Goal: Check status: Verify the current state of an ongoing process or item

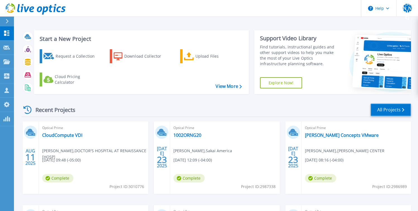
click at [381, 110] on link "All Projects" at bounding box center [391, 109] width 41 height 13
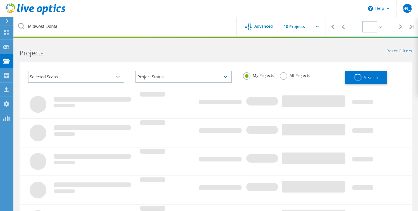
type input "1"
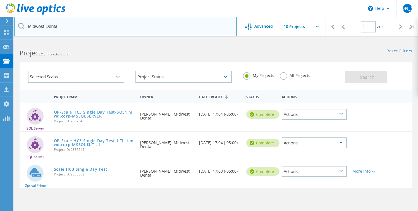
click at [116, 27] on input "Midwest Dental" at bounding box center [125, 27] width 223 height 20
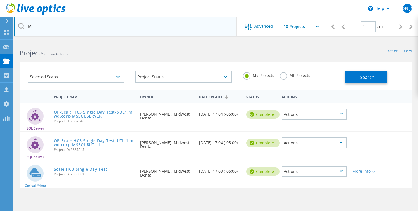
type input "M"
type input "GBRA"
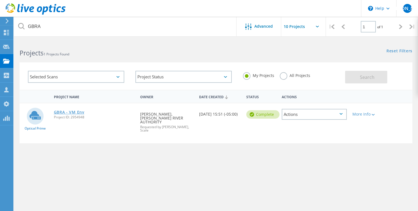
click at [69, 112] on link "GBRA - VM Env" at bounding box center [69, 112] width 30 height 4
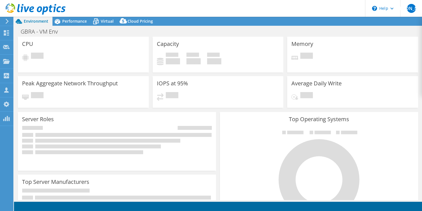
select select "USD"
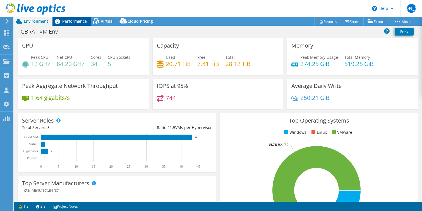
click at [75, 20] on span "Performance" at bounding box center [74, 20] width 25 height 5
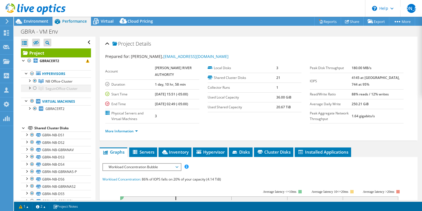
click at [34, 87] on div at bounding box center [35, 88] width 6 height 7
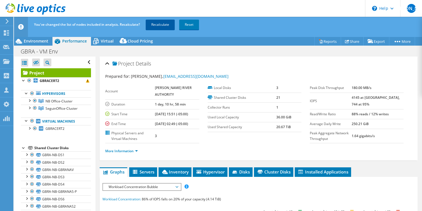
click at [161, 23] on link "Recalculate" at bounding box center [160, 25] width 29 height 10
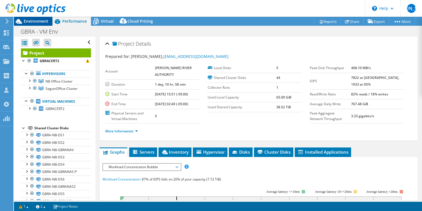
click at [39, 22] on span "Environment" at bounding box center [36, 20] width 25 height 5
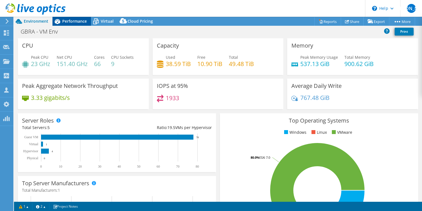
click at [77, 21] on span "Performance" at bounding box center [74, 20] width 25 height 5
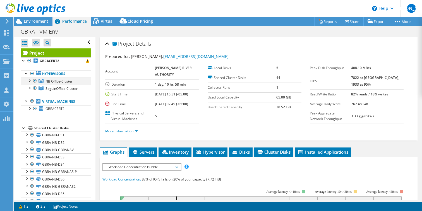
click at [31, 79] on div at bounding box center [30, 80] width 6 height 6
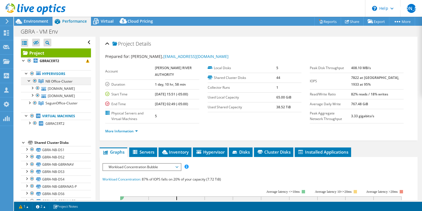
click at [31, 79] on div at bounding box center [30, 80] width 6 height 6
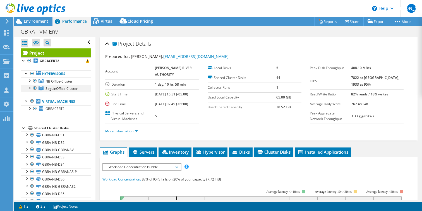
click at [30, 88] on div at bounding box center [30, 88] width 6 height 6
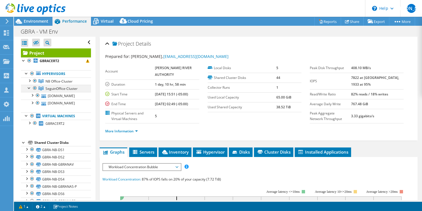
click at [30, 87] on div at bounding box center [30, 88] width 6 height 6
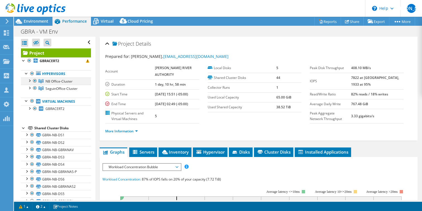
click at [30, 78] on div at bounding box center [30, 80] width 6 height 6
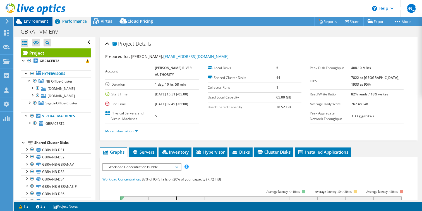
click at [30, 20] on span "Environment" at bounding box center [36, 20] width 25 height 5
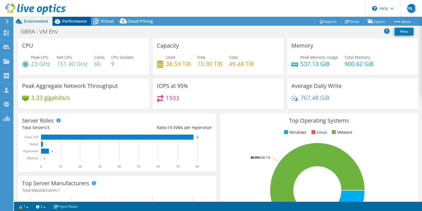
click at [74, 22] on span "Performance" at bounding box center [74, 20] width 25 height 5
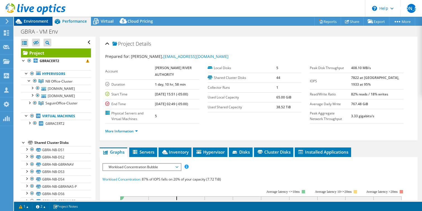
click at [34, 22] on span "Environment" at bounding box center [36, 20] width 25 height 5
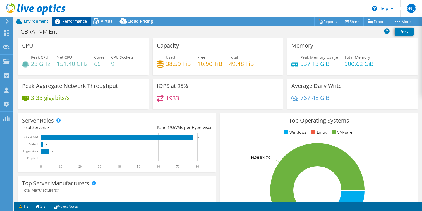
click at [72, 22] on span "Performance" at bounding box center [74, 20] width 25 height 5
